Goal: Task Accomplishment & Management: Manage account settings

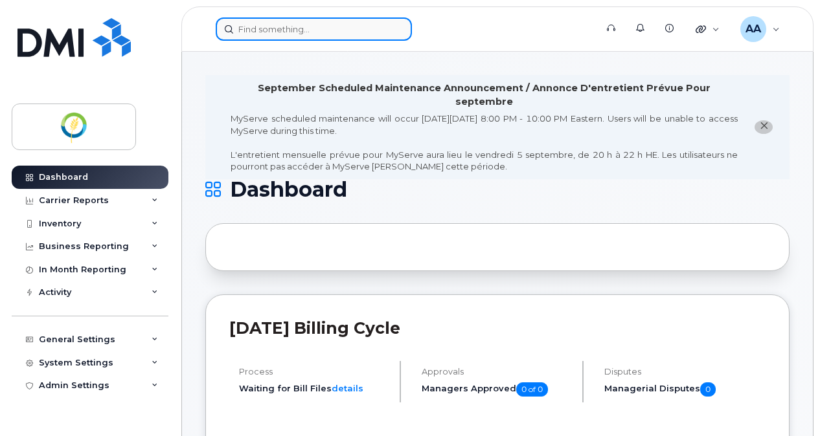
click at [283, 26] on input at bounding box center [314, 28] width 196 height 23
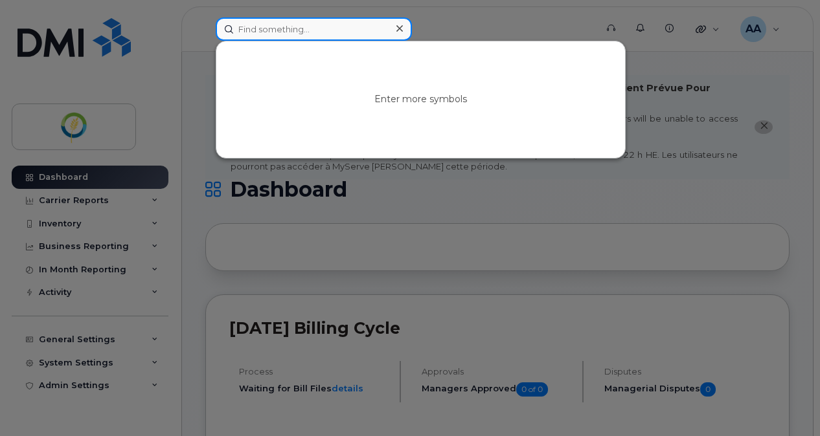
click at [283, 26] on input at bounding box center [314, 28] width 196 height 23
click at [290, 27] on input at bounding box center [314, 28] width 196 height 23
paste input "[PHONE_NUMBER]"
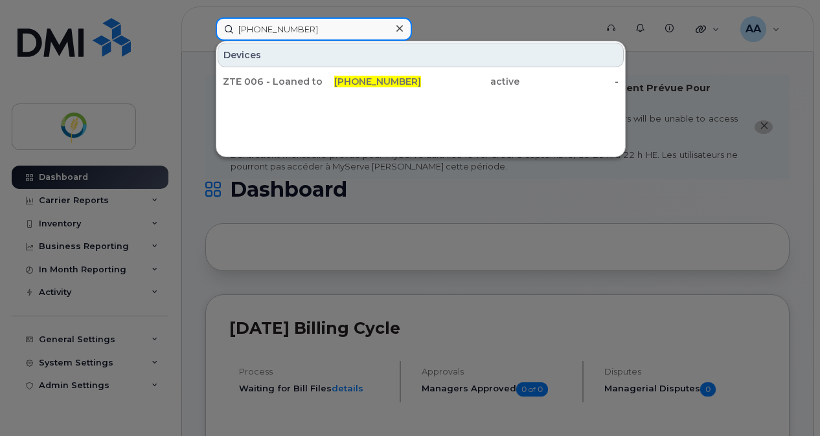
type input "[PHONE_NUMBER]"
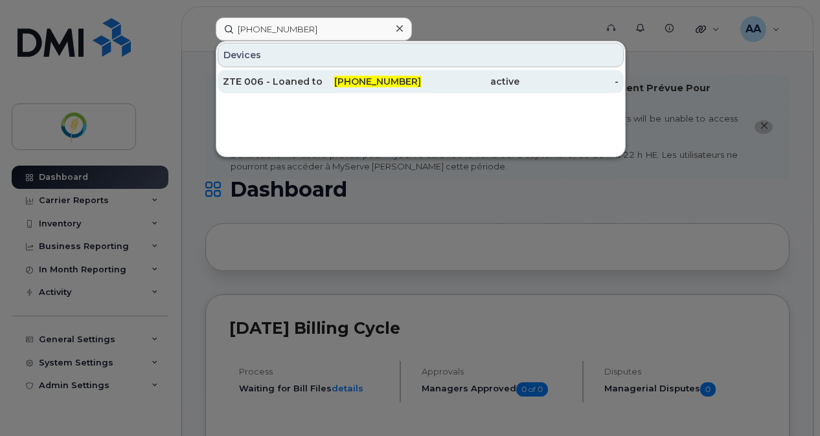
click at [304, 82] on div "ZTE 006 - Loaned to Blueline for Internet" at bounding box center [272, 81] width 99 height 13
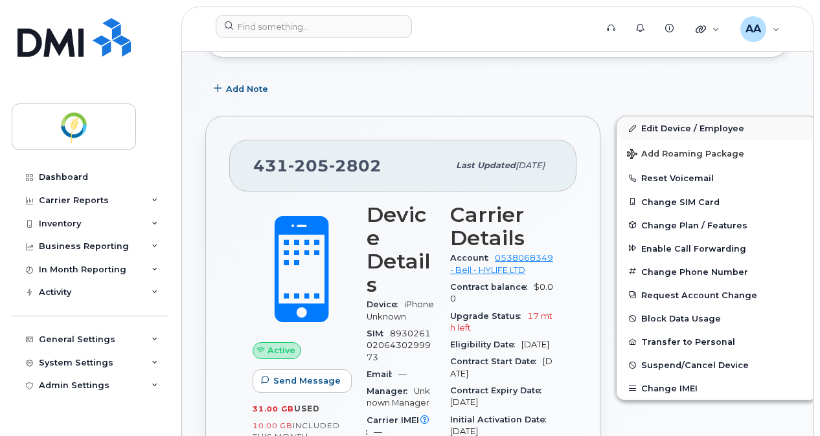
scroll to position [259, 0]
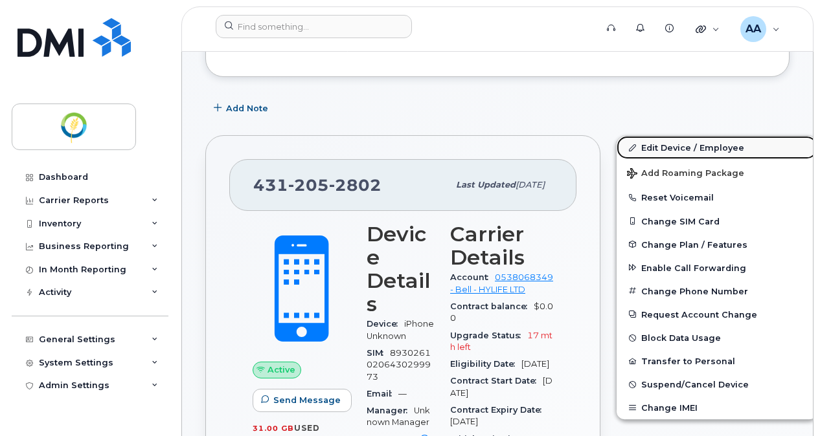
click at [653, 154] on link "Edit Device / Employee" at bounding box center [716, 147] width 201 height 23
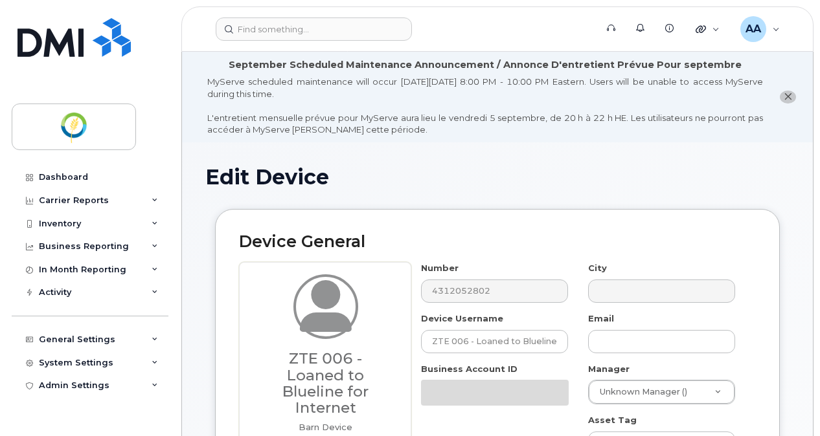
select select "29336448"
select select "29336465"
select select "29336506"
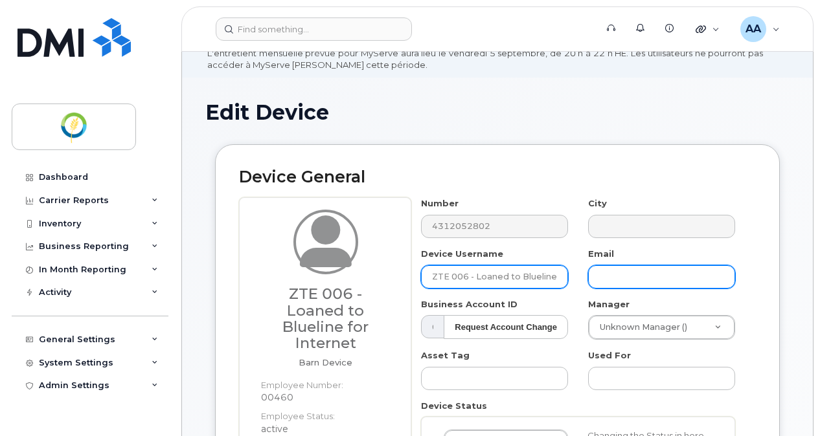
scroll to position [0, 47]
drag, startPoint x: 473, startPoint y: 278, endPoint x: 591, endPoint y: 277, distance: 117.2
click at [591, 277] on div "Number 4312052802 City Device Username ZTE 006 - Loaned to Blueline for Interne…" at bounding box center [578, 390] width 334 height 387
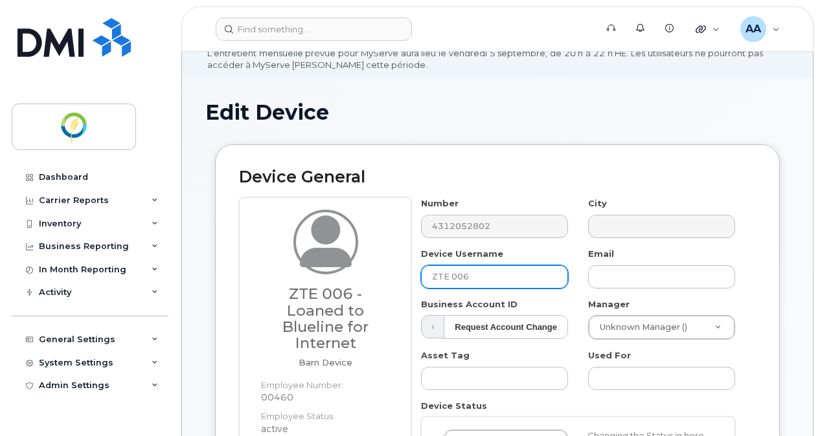
type input "ZTE 006"
click at [659, 154] on div "Device General ZTE 006 - Loaned to Blueline for Internet Barn Device Employee N…" at bounding box center [497, 398] width 565 height 508
drag, startPoint x: 480, startPoint y: 276, endPoint x: 379, endPoint y: 284, distance: 101.3
click at [379, 284] on div "ZTE 006 - Loaned to Blueline for Internet Barn Device Employee Number: 00460 Em…" at bounding box center [497, 412] width 517 height 430
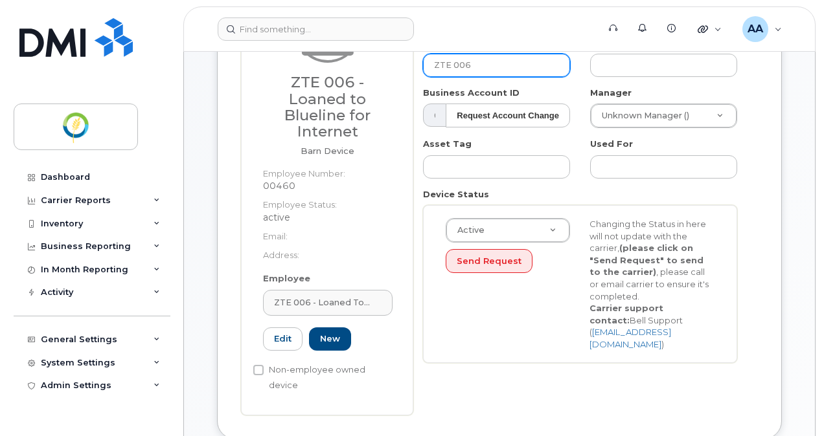
scroll to position [324, 0]
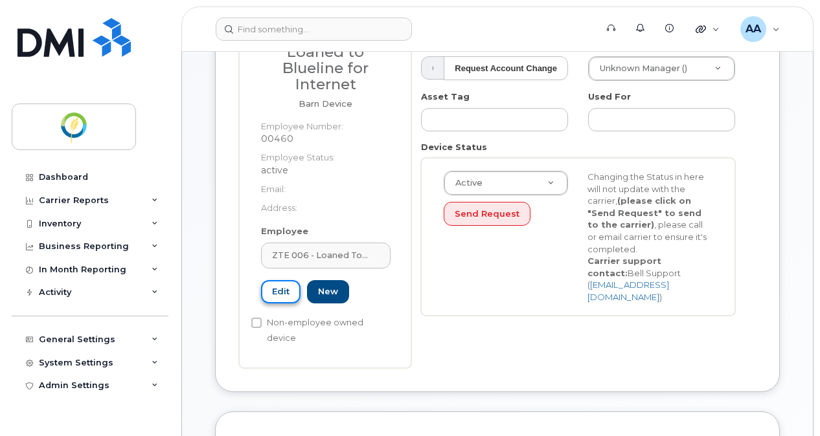
click at [265, 293] on link "Edit" at bounding box center [280, 292] width 39 height 24
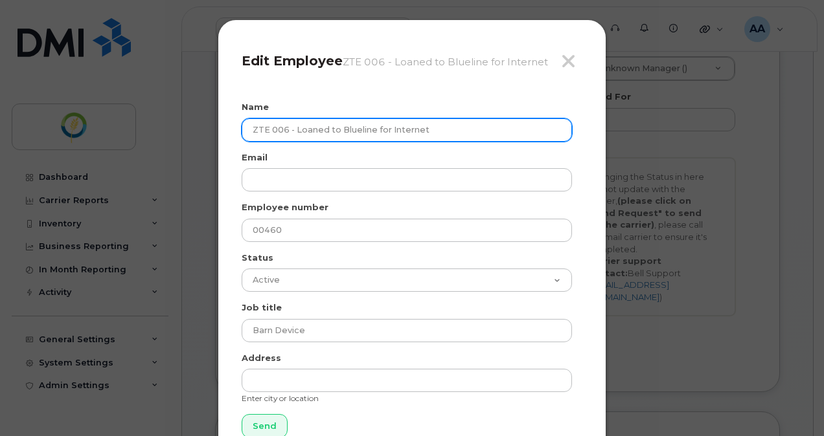
drag, startPoint x: 429, startPoint y: 128, endPoint x: 211, endPoint y: 131, distance: 217.6
click at [211, 131] on div "Close Edit Employee ZTE 006 - Loaned to Blueline for Internet Name ZTE 006 - Lo…" at bounding box center [412, 218] width 824 height 436
paste input "text"
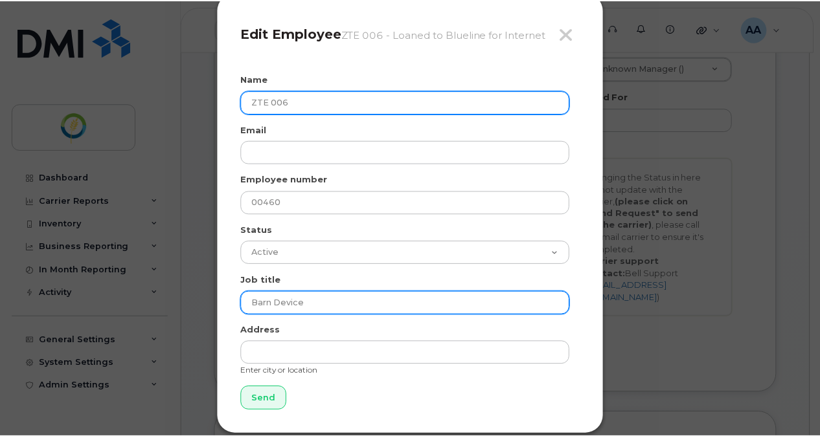
scroll to position [43, 0]
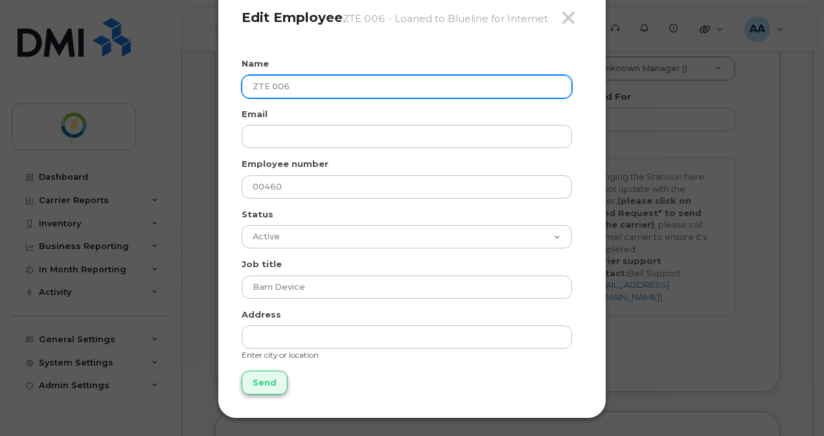
type input "ZTE 006"
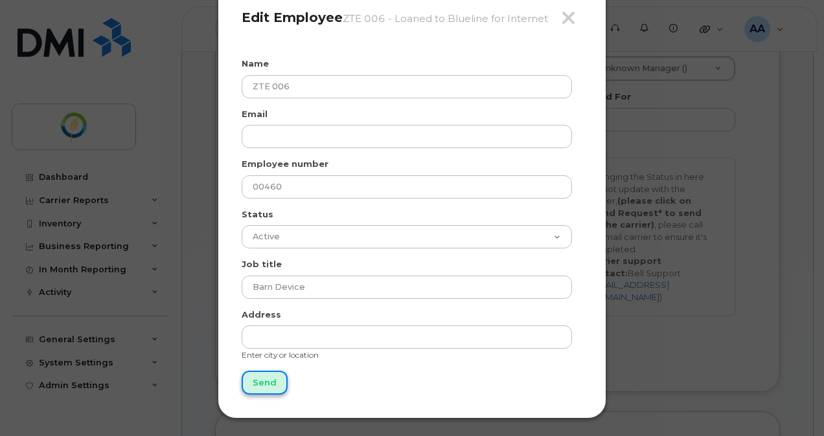
click at [264, 387] on input "Send" at bounding box center [265, 383] width 46 height 24
type input "Send"
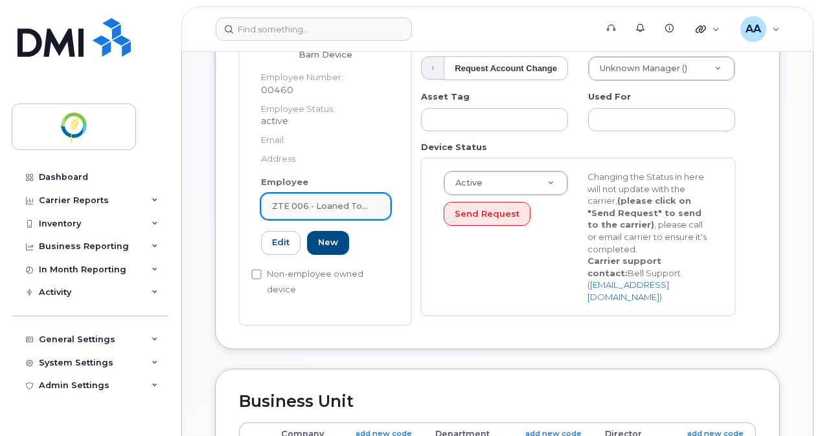
click at [332, 205] on span "ZTE 006 - Loaned to Blueline for Internet" at bounding box center [320, 206] width 97 height 12
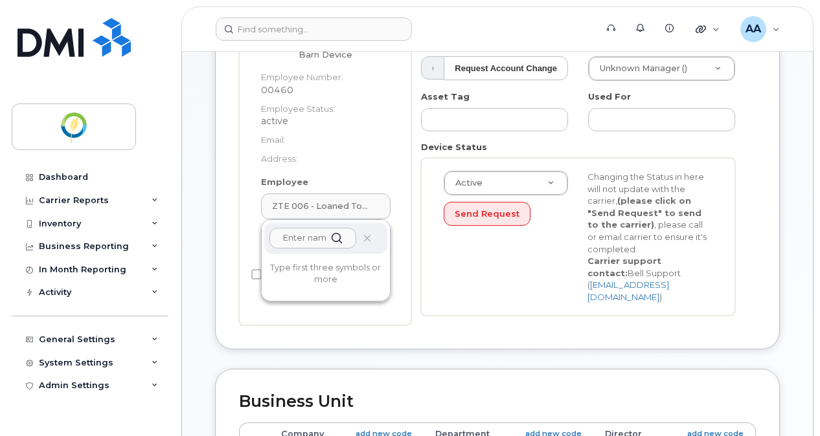
paste input "ZTE 006"
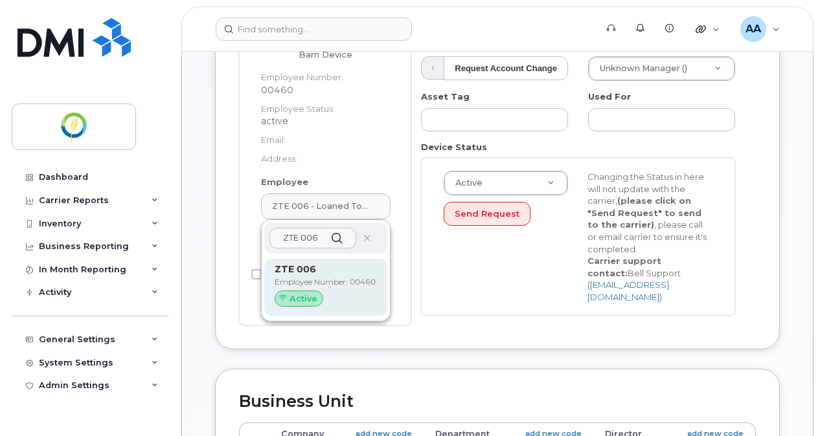
type input "ZTE 006"
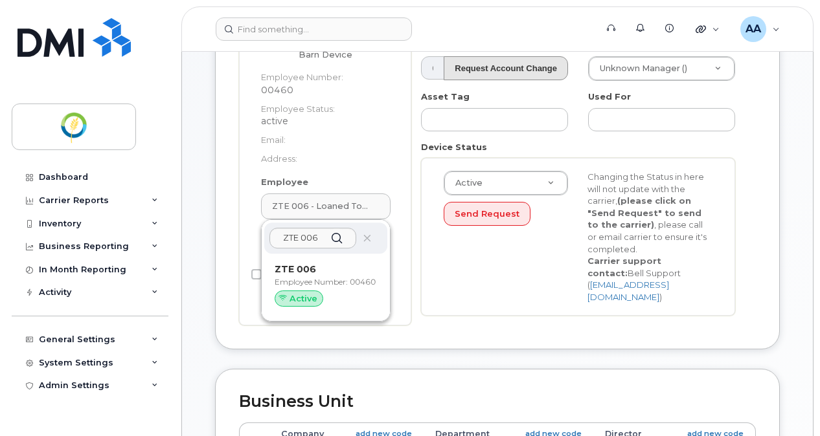
drag, startPoint x: 297, startPoint y: 284, endPoint x: 466, endPoint y: 58, distance: 282.6
click at [298, 284] on p "Employee Number: 00460" at bounding box center [326, 282] width 102 height 12
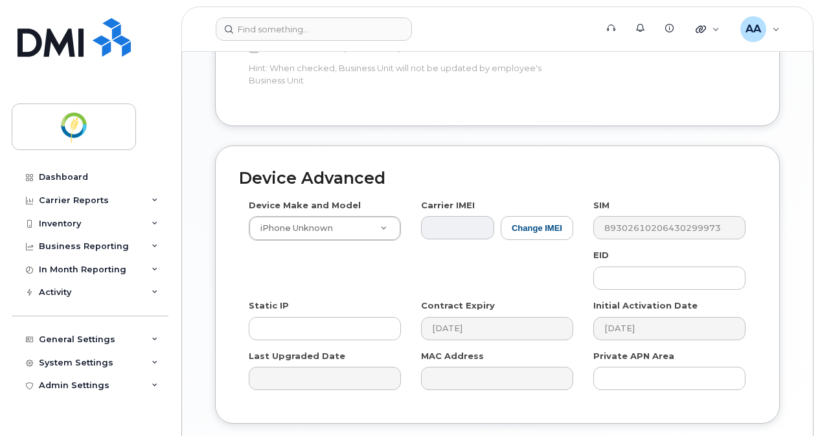
scroll to position [861, 0]
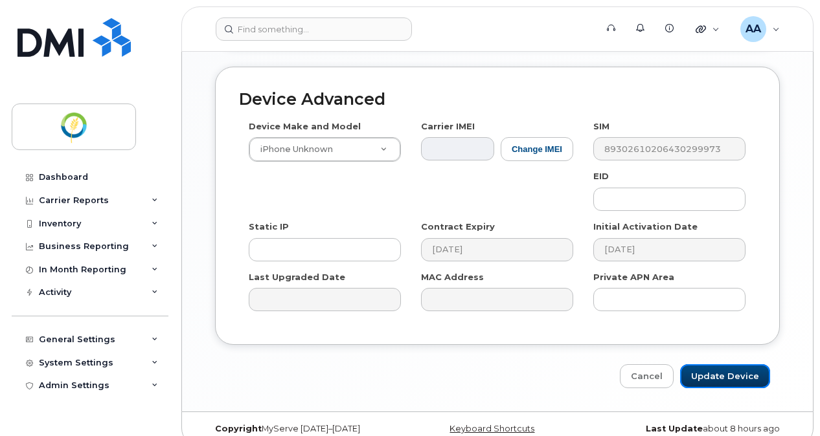
drag, startPoint x: 743, startPoint y: 358, endPoint x: 777, endPoint y: 341, distance: 37.9
click at [743, 365] on input "Update Device" at bounding box center [725, 377] width 90 height 24
type input "Saving..."
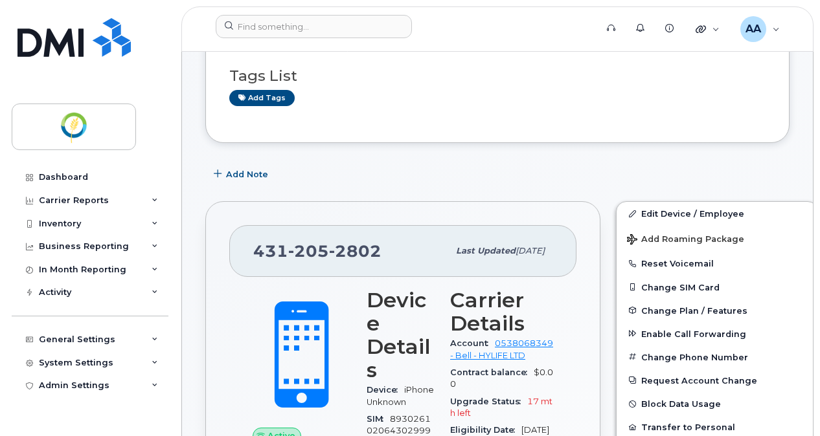
scroll to position [130, 0]
